Goal: Task Accomplishment & Management: Manage account settings

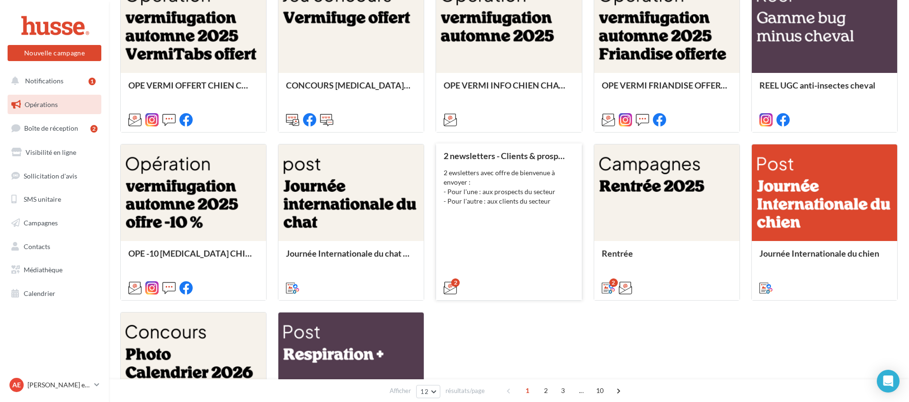
scroll to position [332, 0]
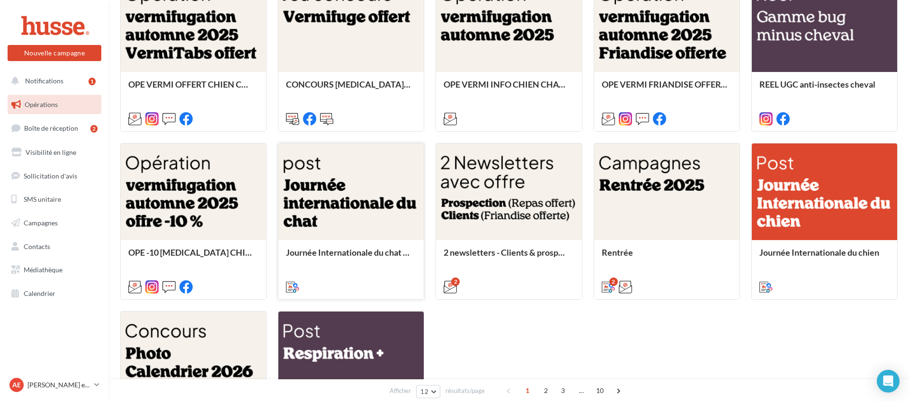
click at [403, 226] on div at bounding box center [350, 192] width 145 height 98
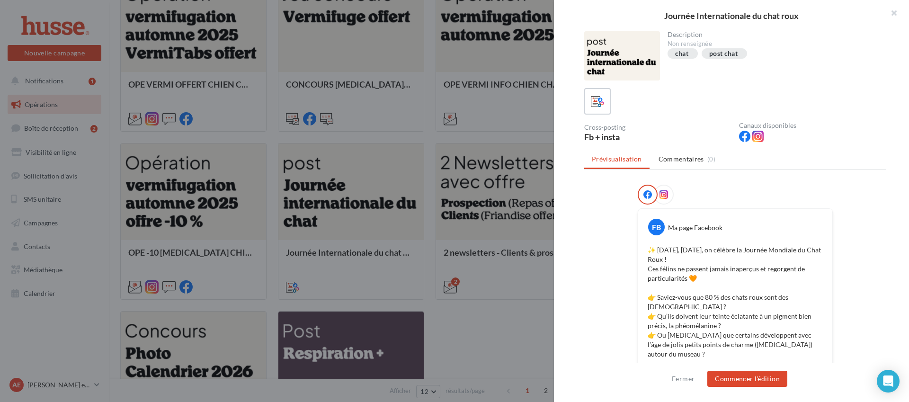
click at [518, 328] on div at bounding box center [454, 201] width 909 height 402
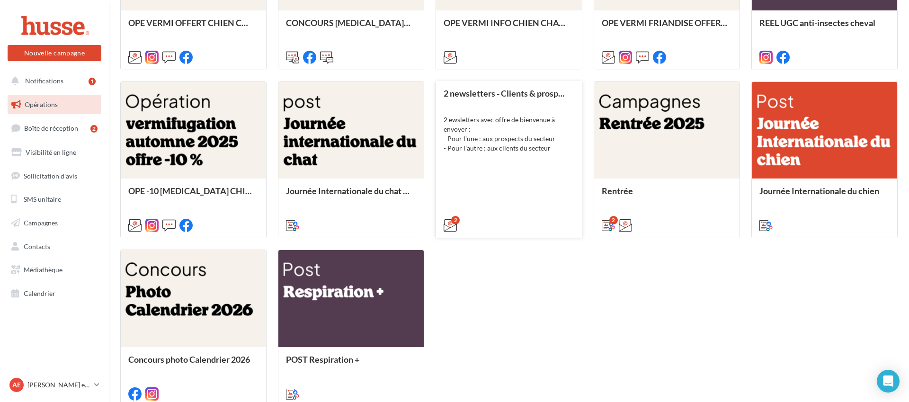
scroll to position [0, 0]
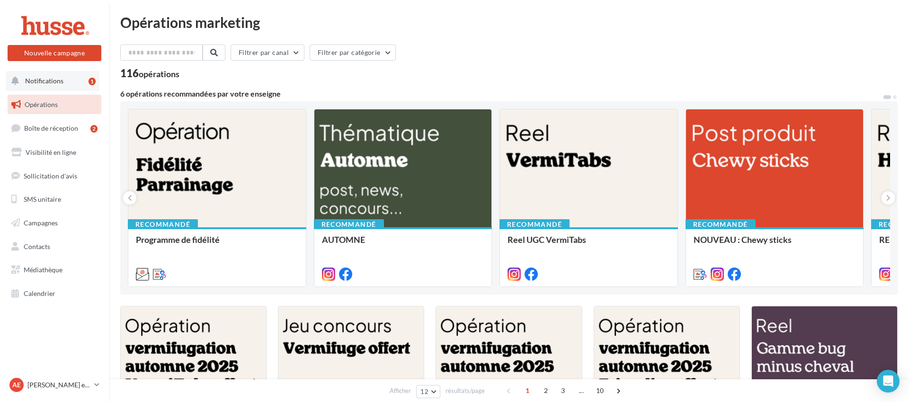
drag, startPoint x: 60, startPoint y: 71, endPoint x: 66, endPoint y: 76, distance: 8.0
click at [60, 71] on nav "Nouvelle campagne Nouvelle campagne Notifications 1 Opérations Boîte de récepti…" at bounding box center [54, 201] width 109 height 402
click at [73, 86] on button "Notifications 1" at bounding box center [53, 81] width 94 height 20
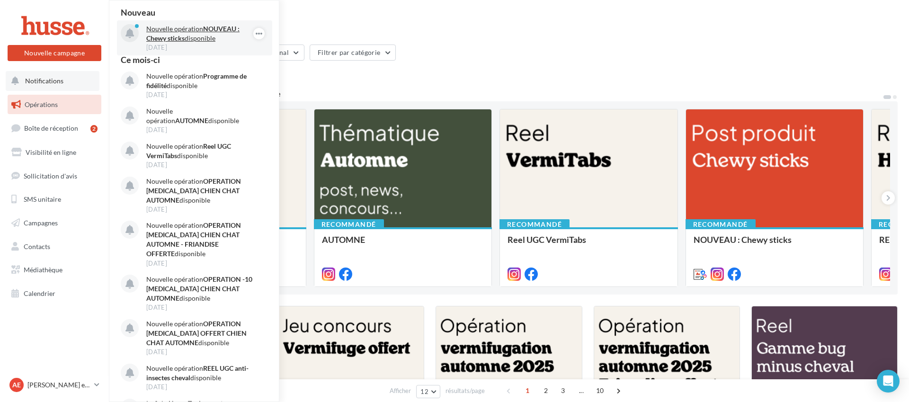
click at [202, 36] on p "Nouvelle opération NOUVEAU : Chewy sticks disponible" at bounding box center [201, 33] width 110 height 19
click at [168, 39] on strong "NOUVEAU : Chewy sticks" at bounding box center [192, 34] width 93 height 18
click at [169, 38] on strong "NOUVEAU : Chewy sticks" at bounding box center [192, 34] width 93 height 18
click at [478, 54] on div "Filtrer par canal Filtrer par catégorie" at bounding box center [509, 55] width 778 height 20
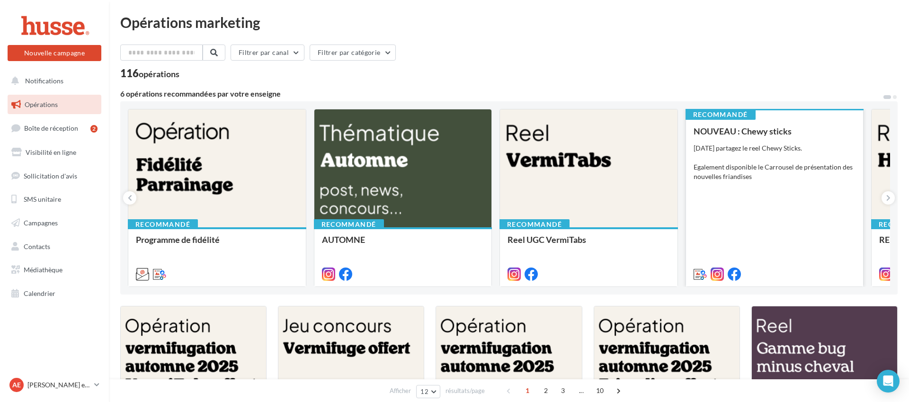
click at [758, 143] on div "Aujourd'hui partagez le reel Chewy Sticks. Egalement disponible le Carrousel de…" at bounding box center [775, 162] width 162 height 38
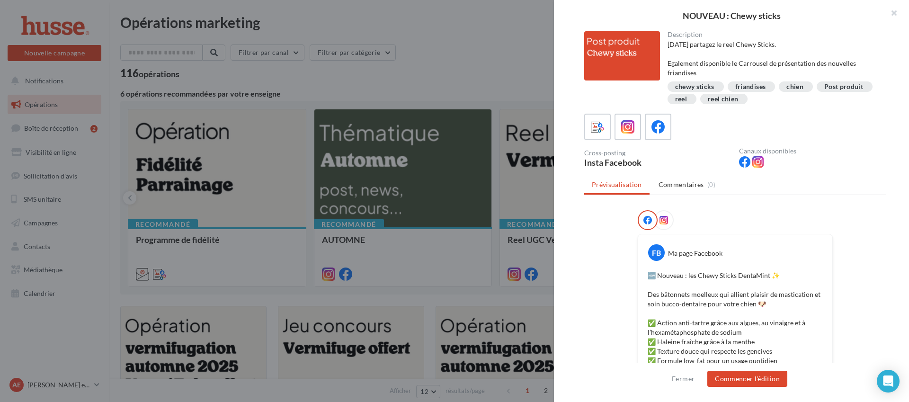
click at [475, 66] on div at bounding box center [454, 201] width 909 height 402
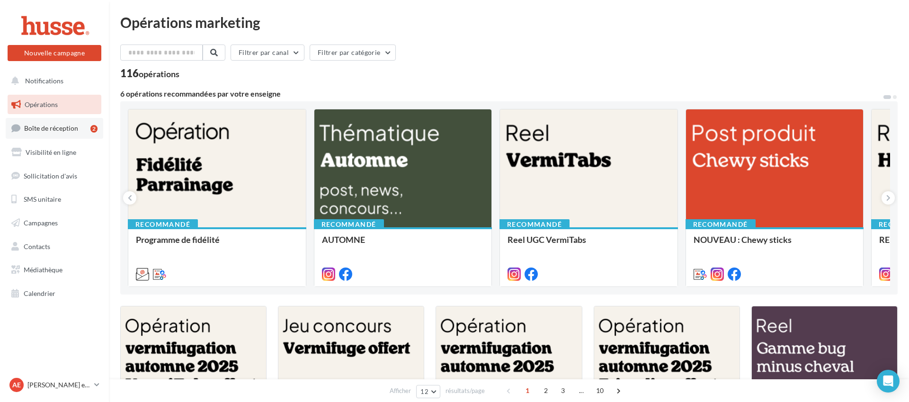
click at [55, 133] on link "Boîte de réception 2" at bounding box center [55, 128] width 98 height 20
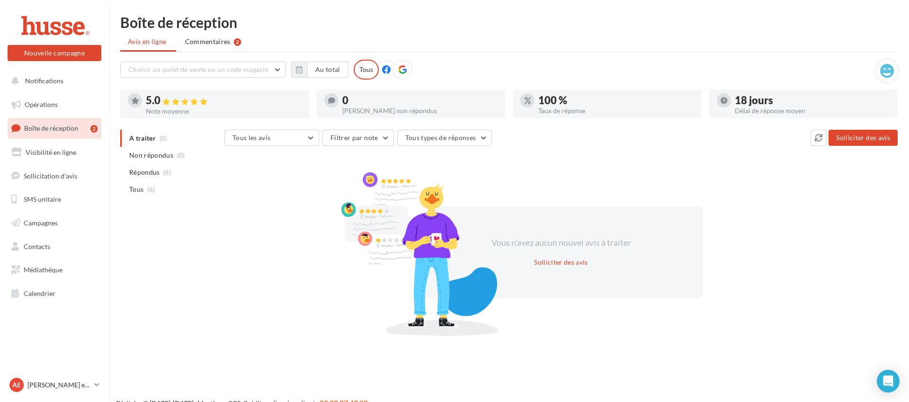
click at [222, 40] on span "Commentaires" at bounding box center [207, 41] width 45 height 9
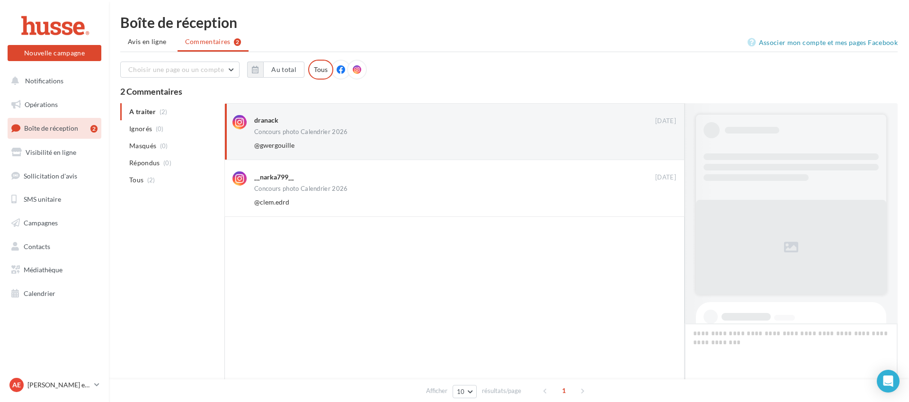
scroll to position [490, 0]
